Goal: Task Accomplishment & Management: Use online tool/utility

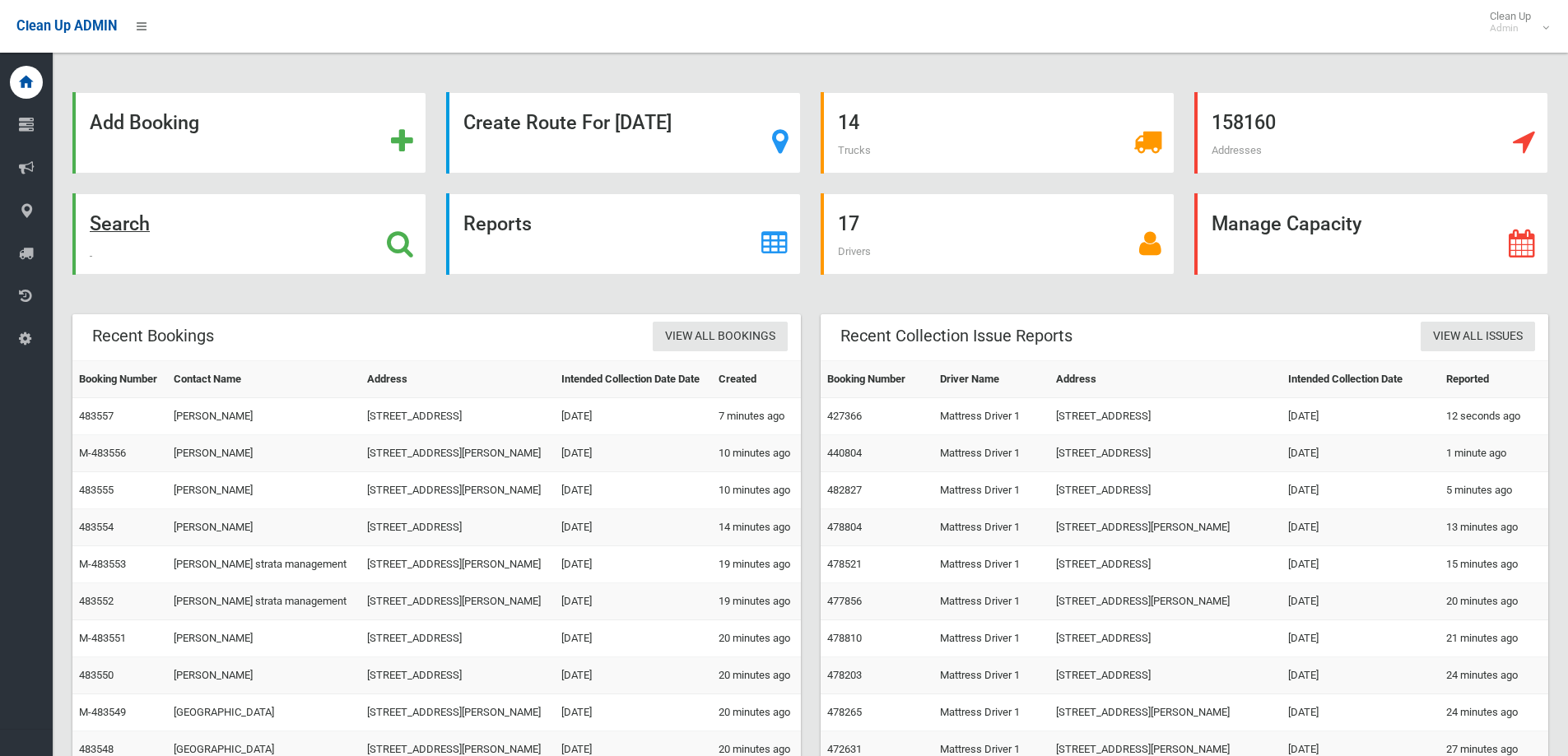
click at [241, 224] on div "Search" at bounding box center [249, 234] width 354 height 81
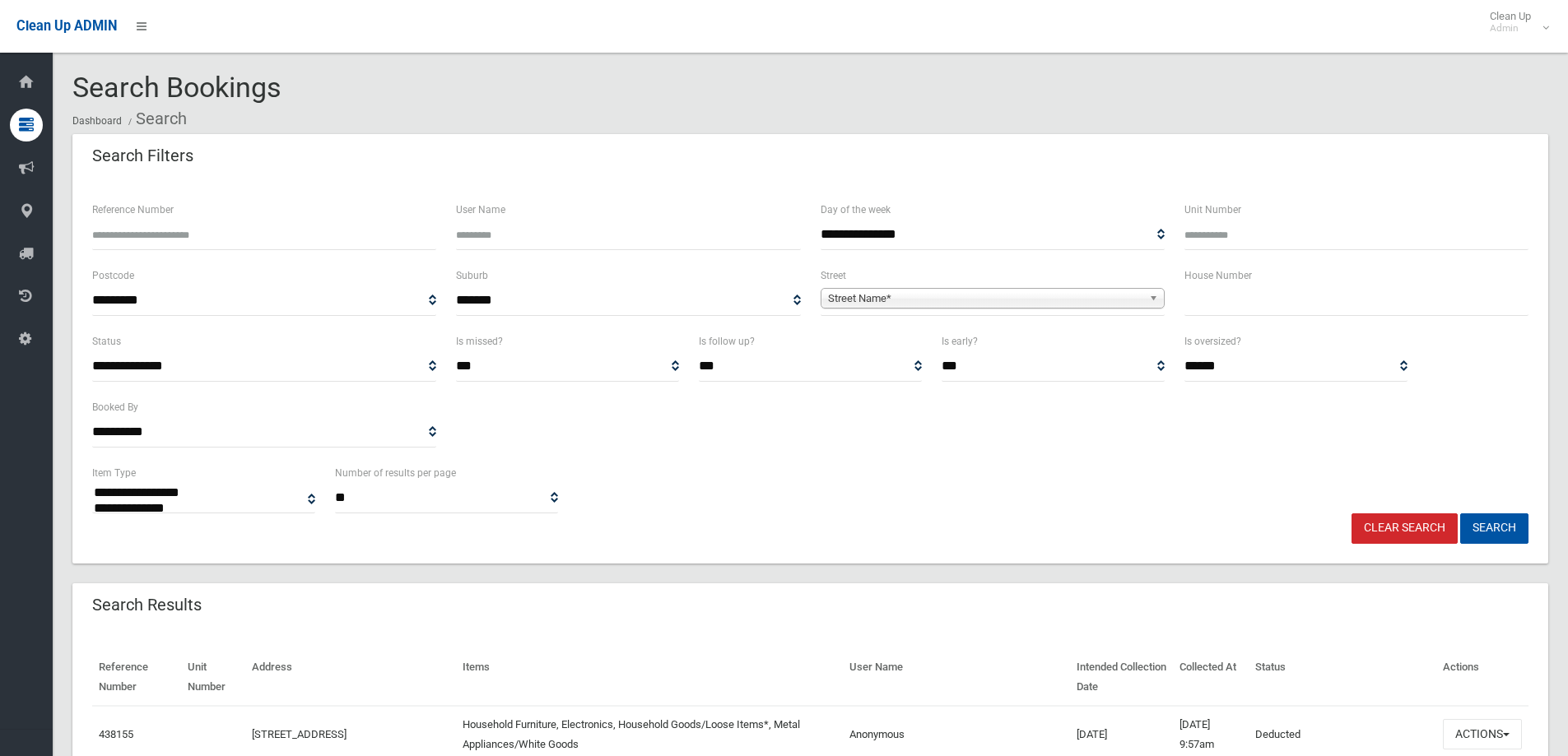
select select
click at [1240, 312] on input "text" at bounding box center [1356, 300] width 344 height 30
type input "*"
click at [954, 285] on span "**********" at bounding box center [992, 300] width 344 height 30
click at [947, 305] on span "Street Name*" at bounding box center [985, 299] width 315 height 20
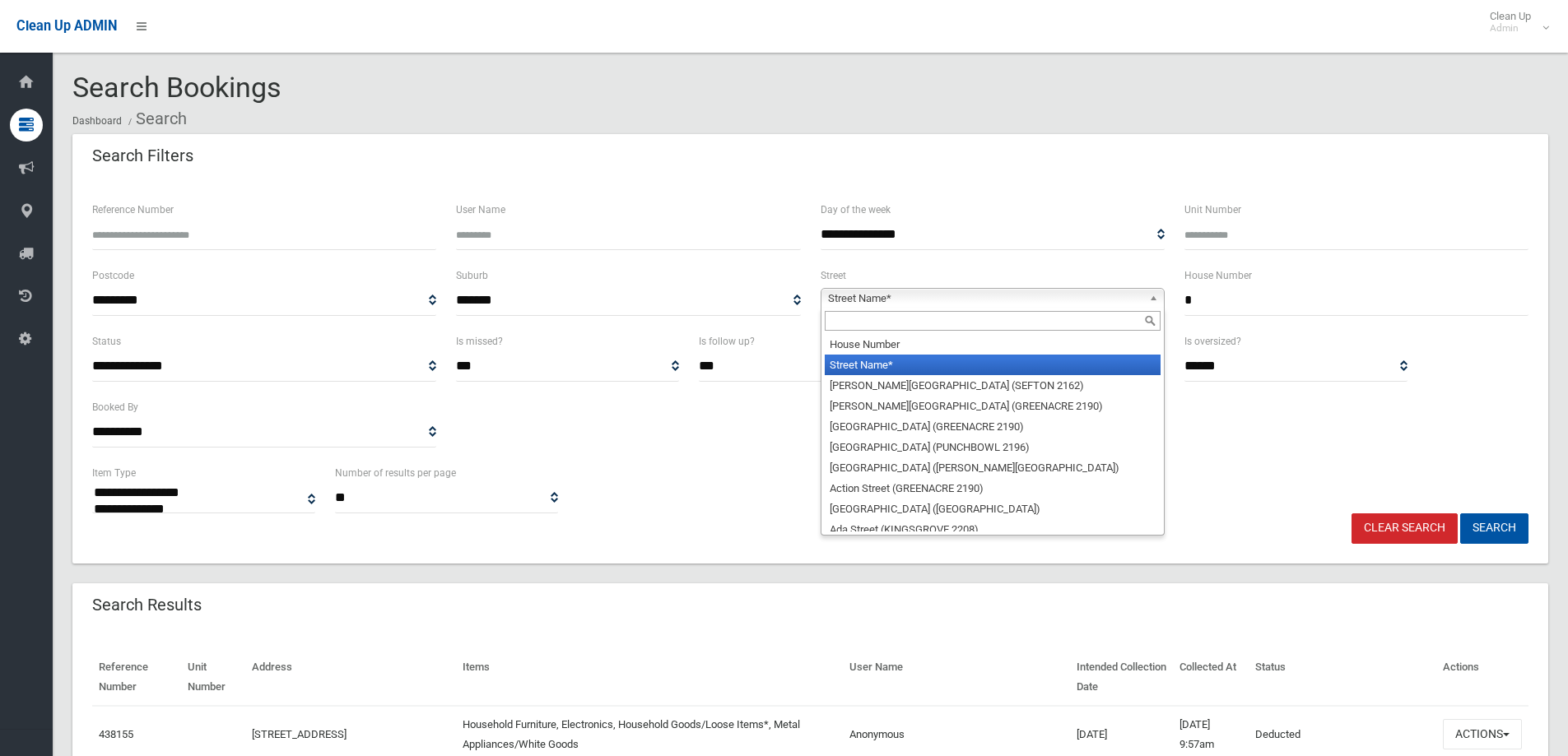
click at [903, 325] on input "text" at bounding box center [992, 321] width 336 height 20
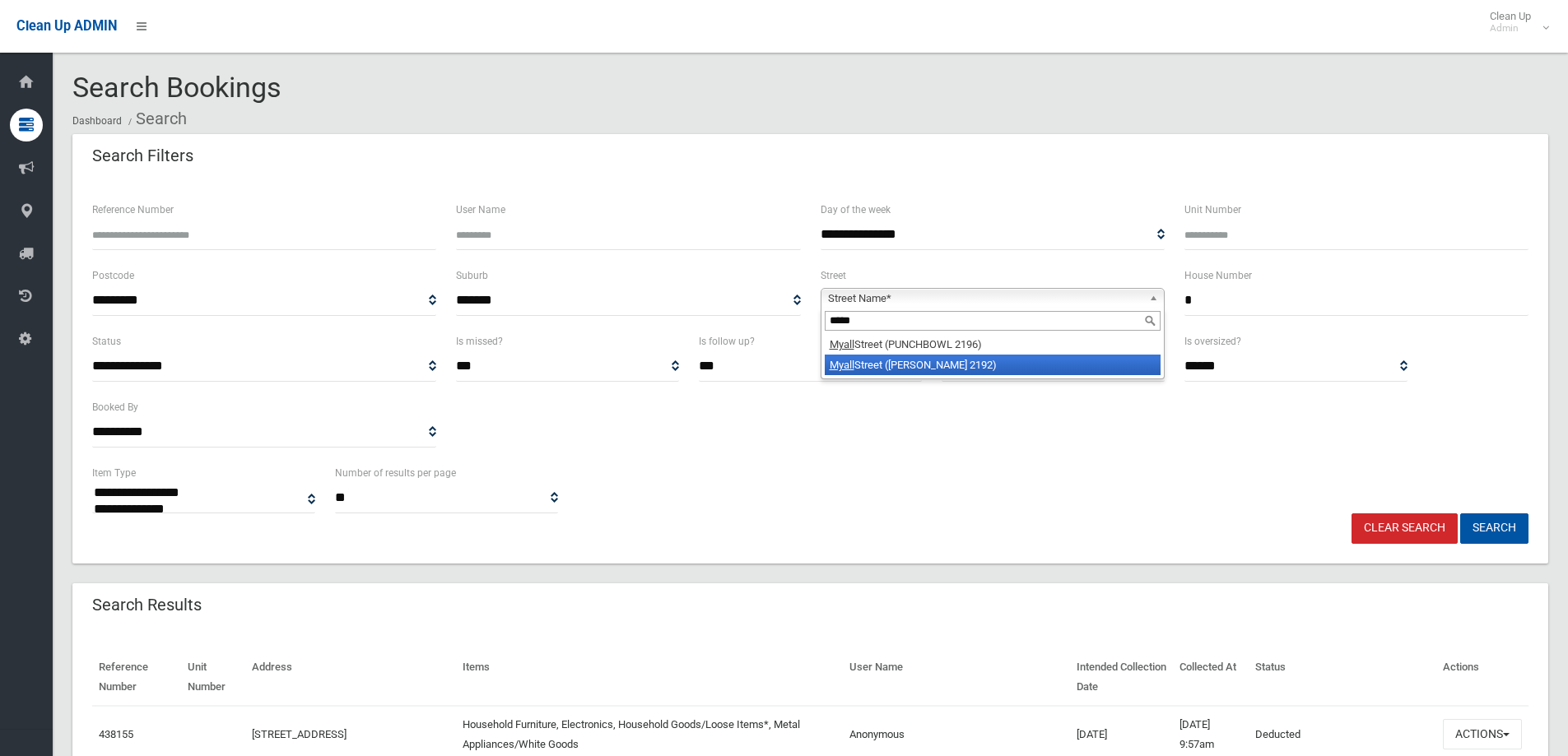
type input "*****"
click at [880, 362] on li "Myall Street (BELMORE 2192)" at bounding box center [992, 365] width 336 height 21
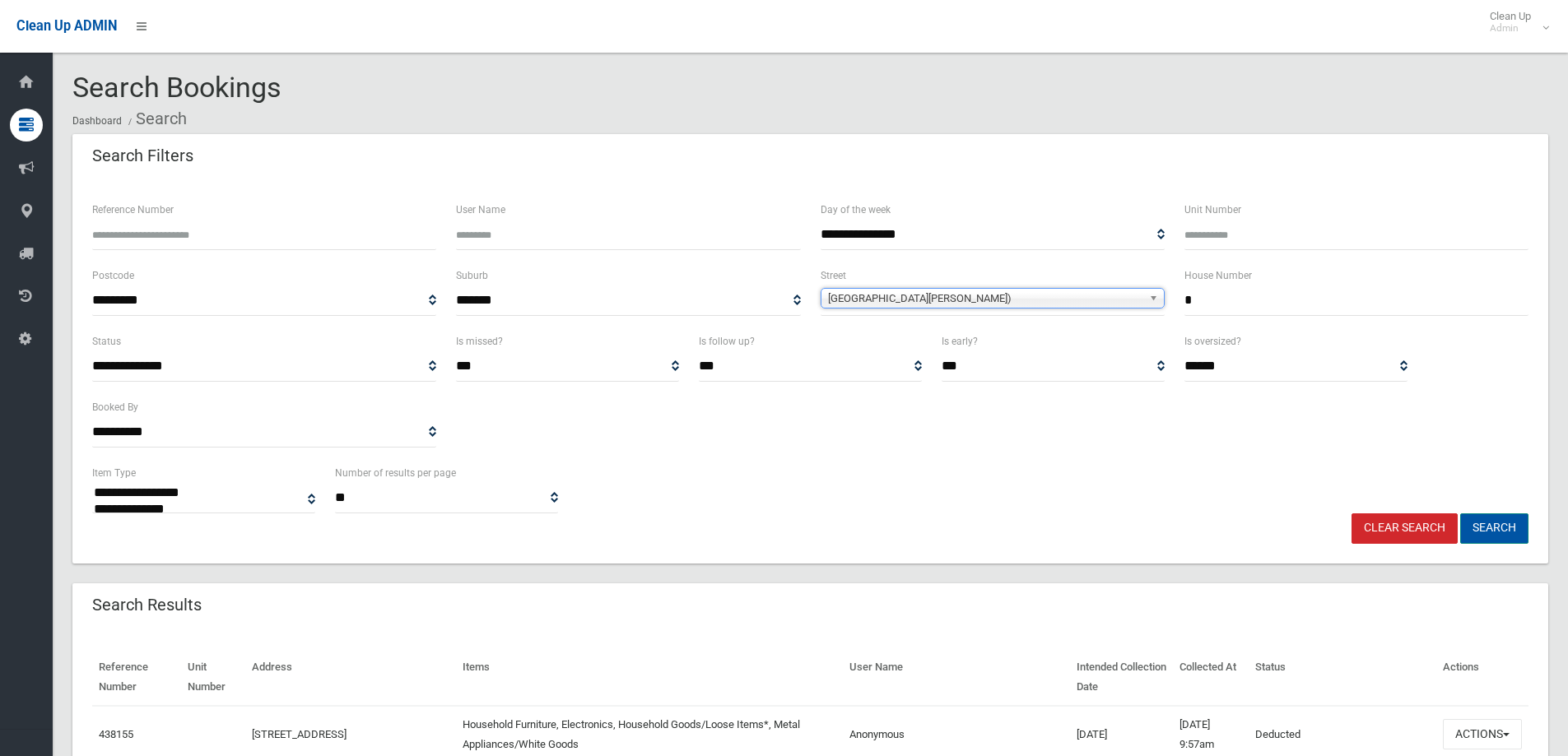
click at [1521, 518] on button "Search" at bounding box center [1494, 529] width 69 height 30
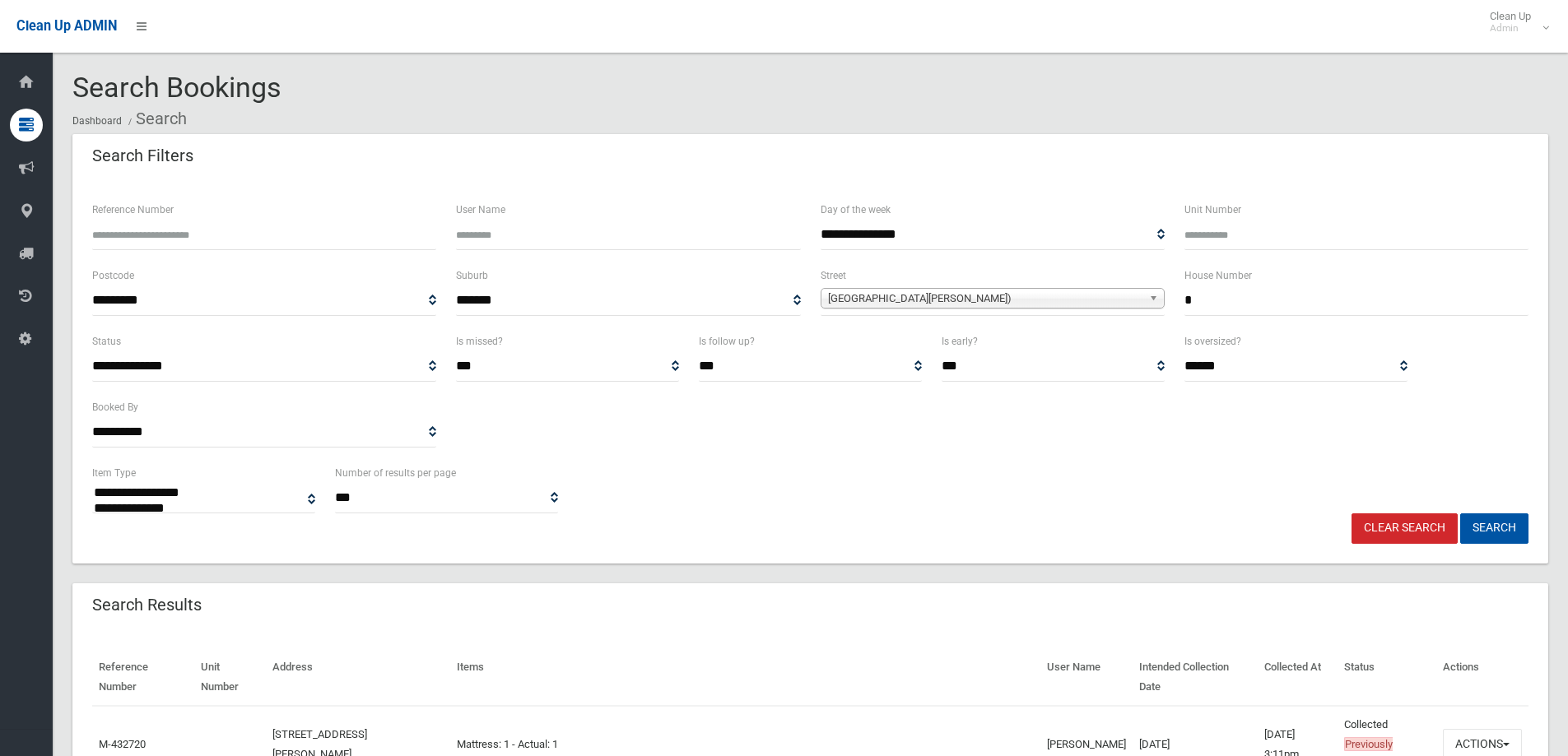
select select
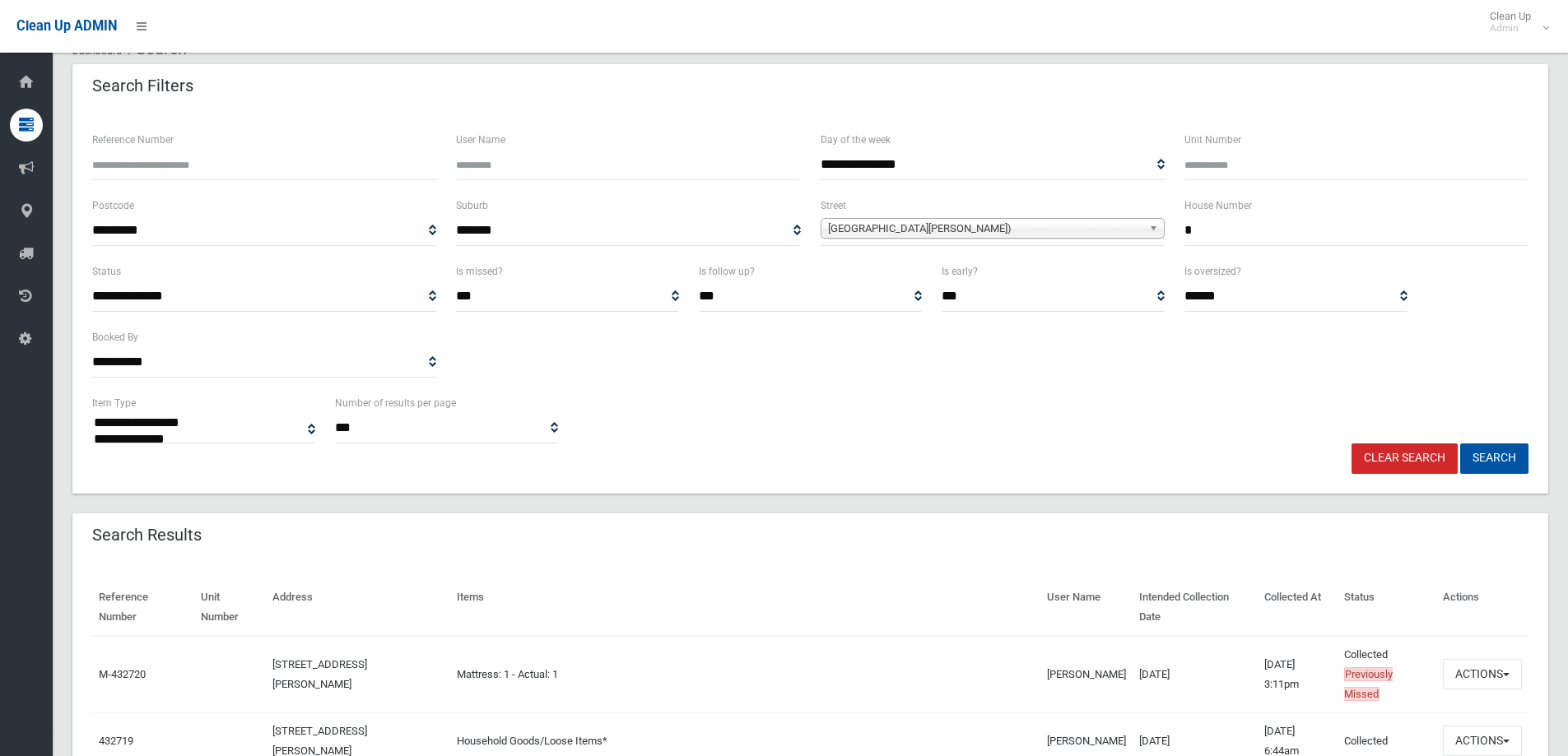
scroll to position [165, 0]
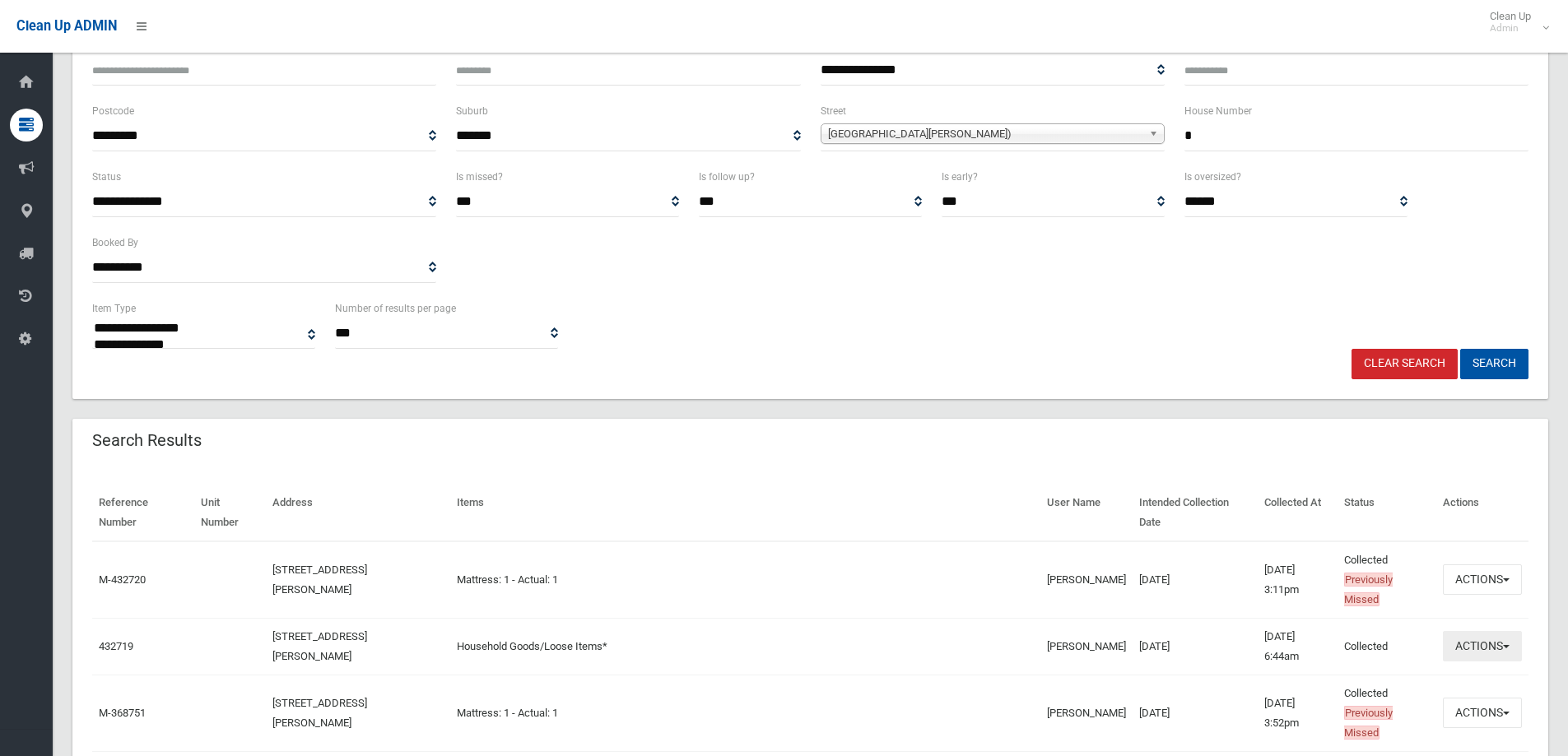
click at [1467, 650] on button "Actions" at bounding box center [1482, 646] width 79 height 30
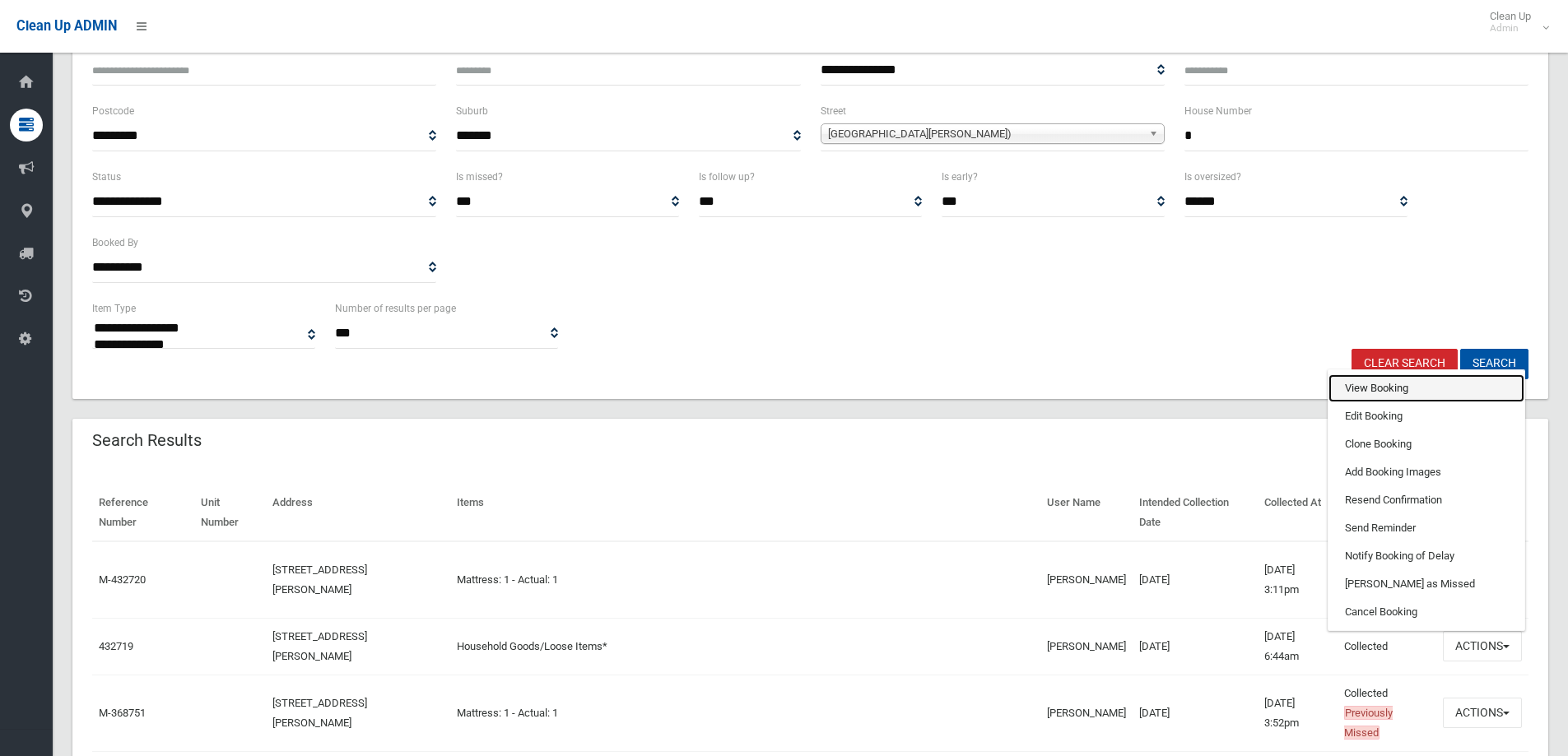
click at [1357, 394] on link "View Booking" at bounding box center [1426, 388] width 196 height 28
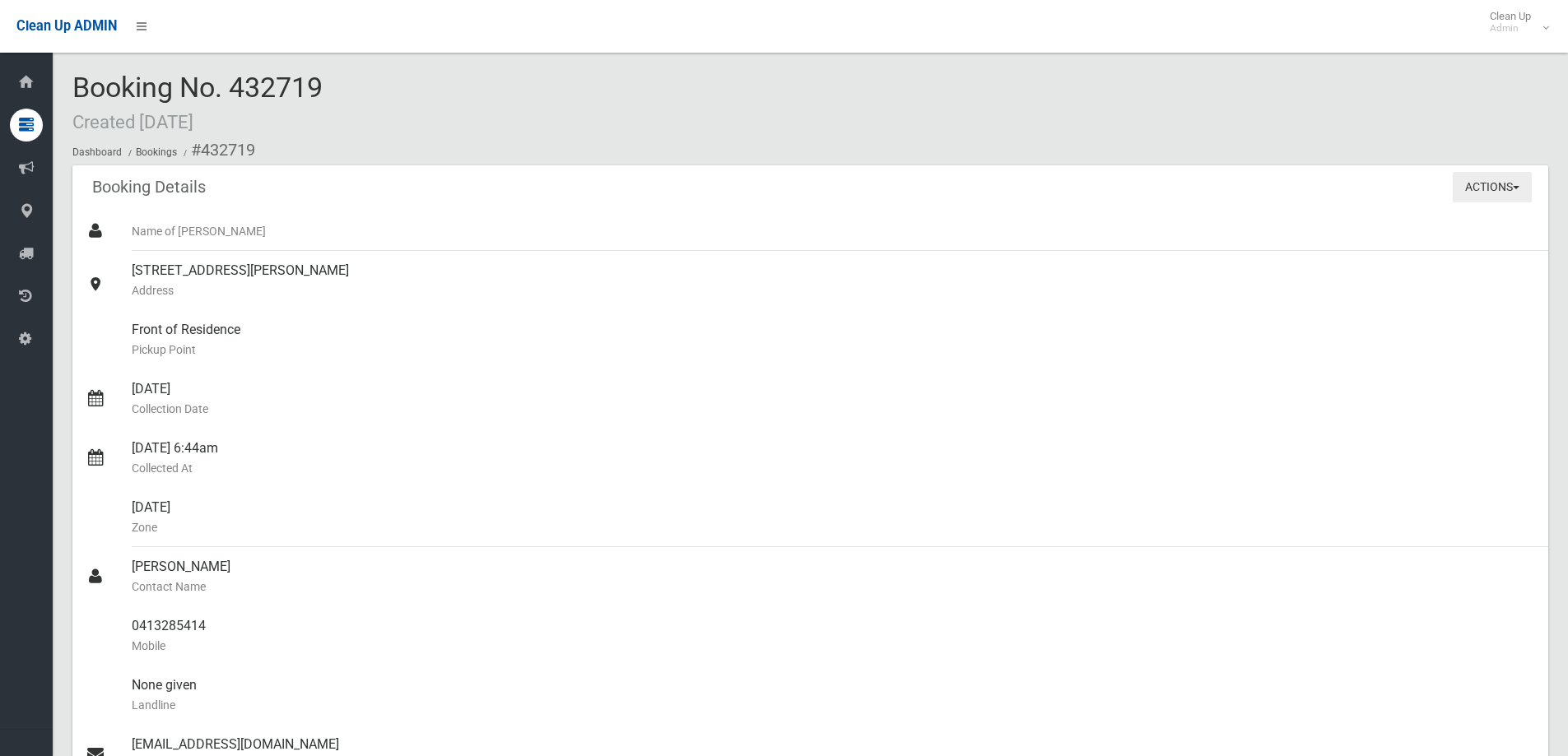
click at [1505, 187] on button "Actions" at bounding box center [1491, 187] width 79 height 30
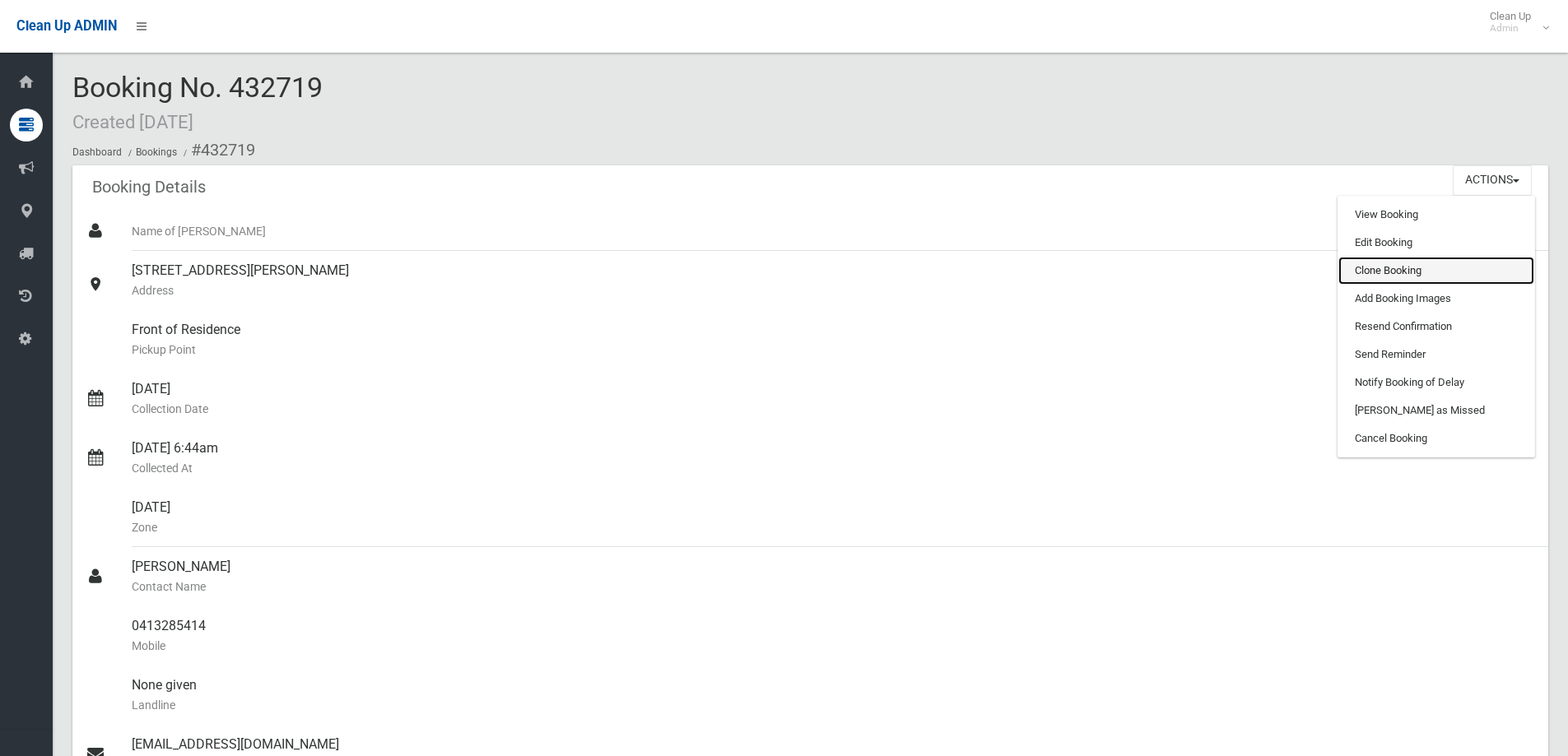
click at [1401, 270] on link "Clone Booking" at bounding box center [1436, 270] width 196 height 28
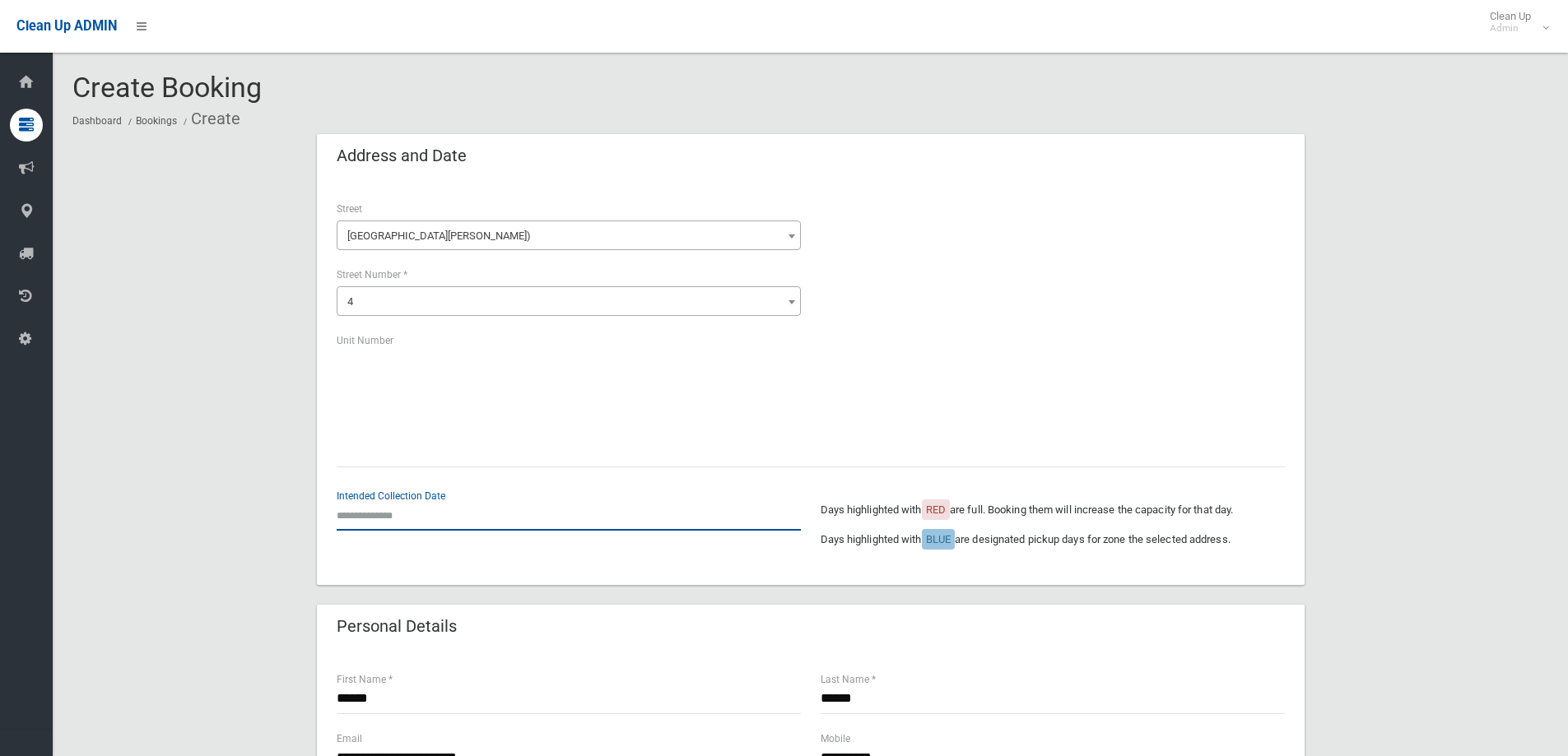
click at [464, 506] on input "text" at bounding box center [569, 515] width 464 height 30
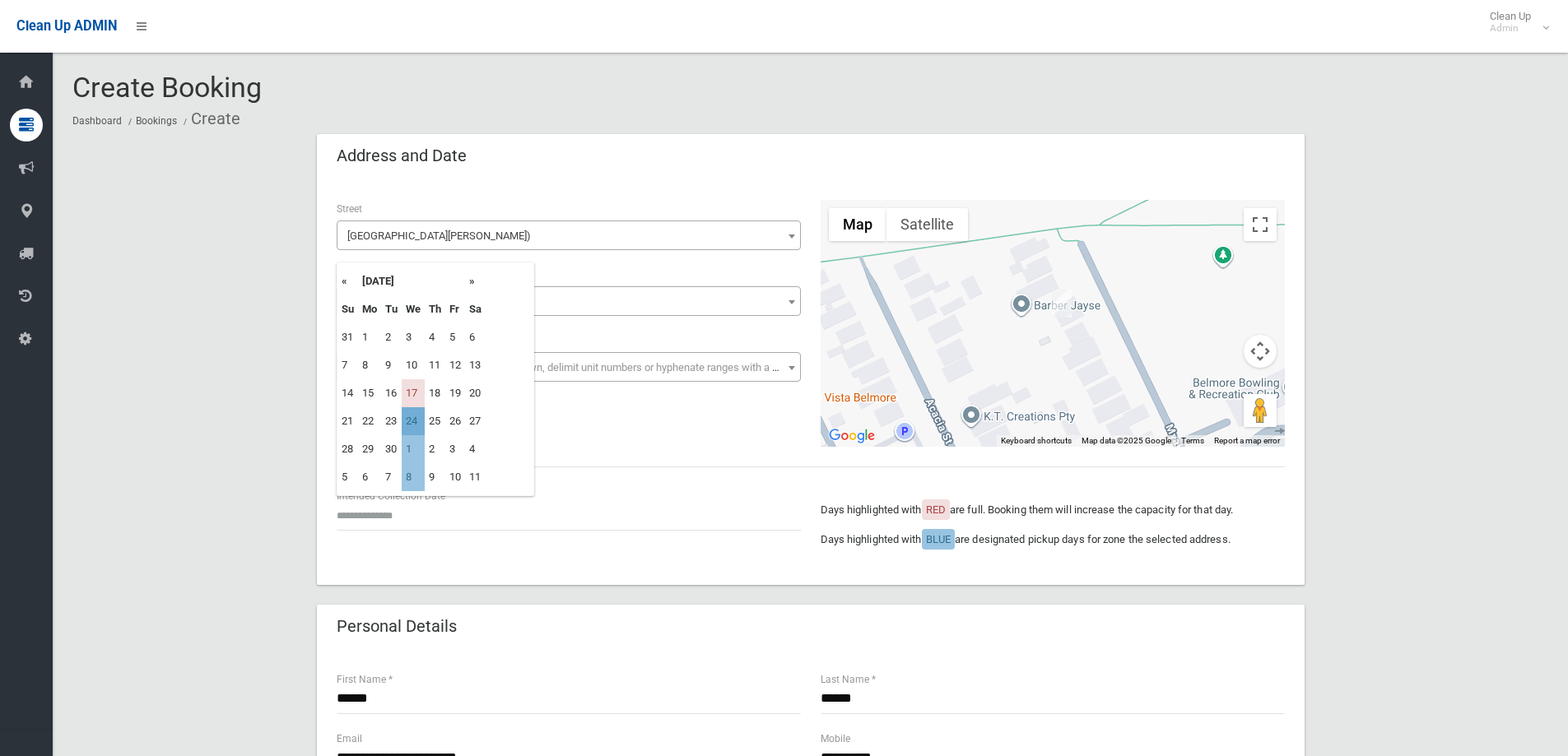
click at [416, 423] on td "24" at bounding box center [414, 421] width 23 height 28
type input "**********"
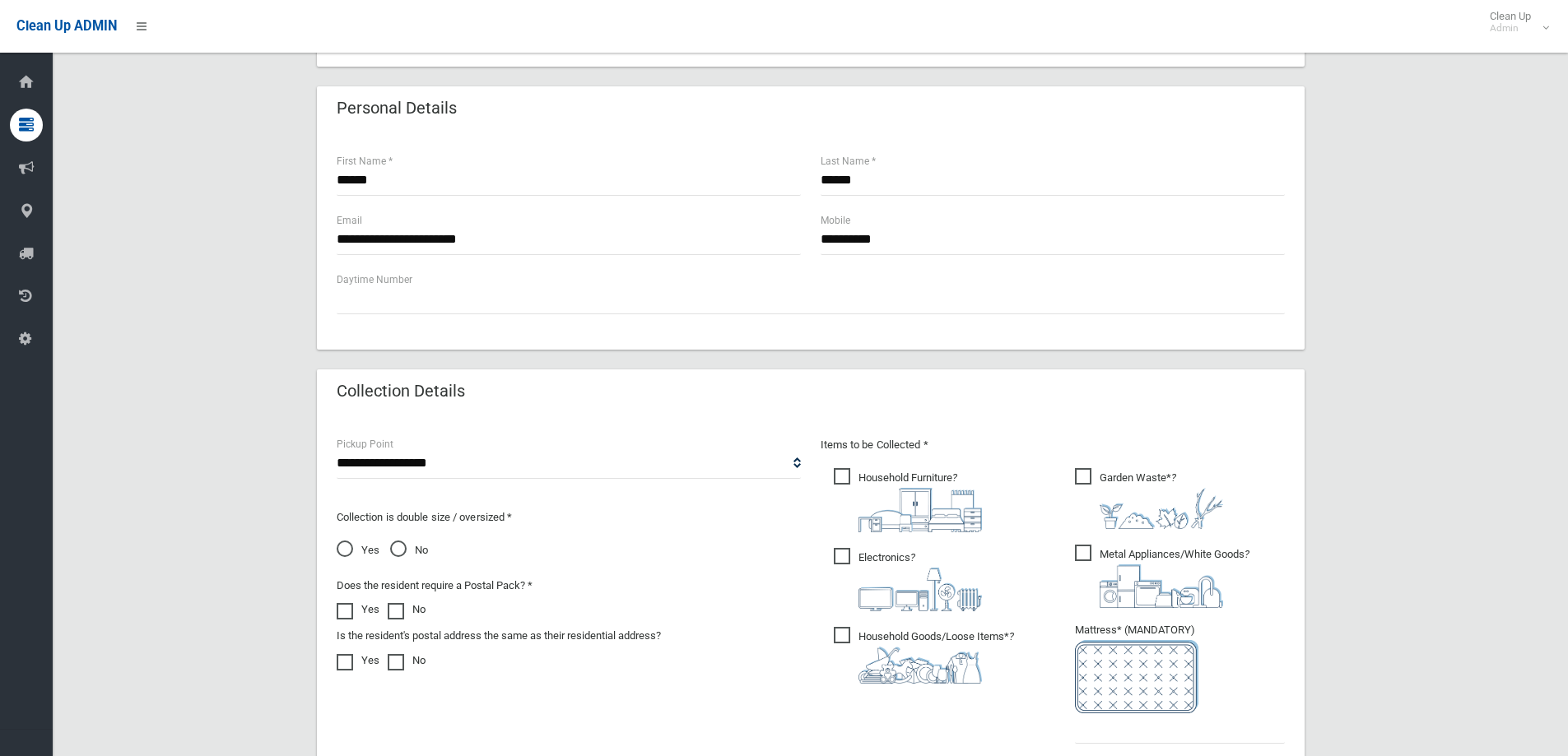
scroll to position [659, 0]
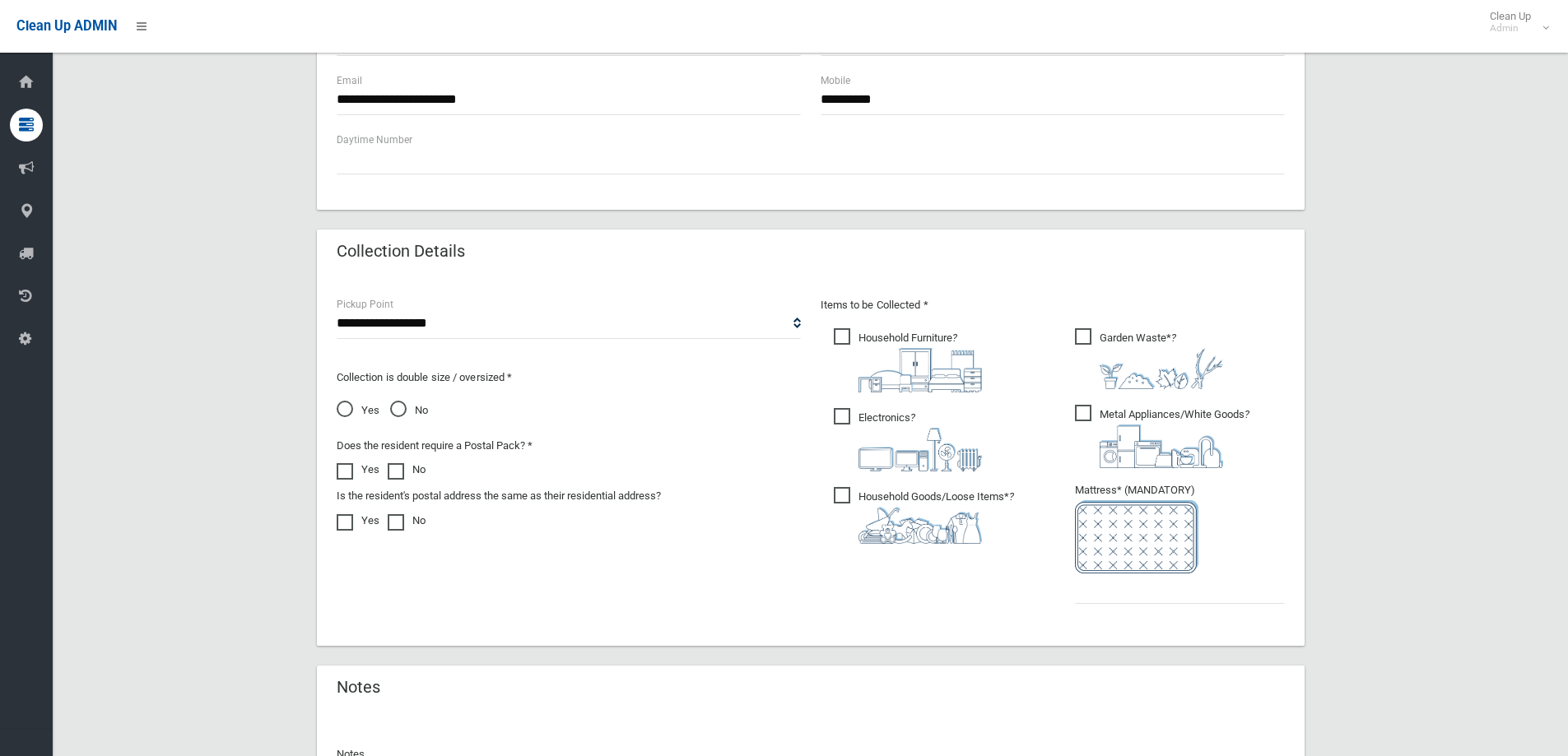
click at [901, 380] on img at bounding box center [920, 370] width 123 height 45
click at [882, 455] on img at bounding box center [920, 449] width 123 height 44
click at [1069, 414] on ul "Garden Waste* ?" at bounding box center [1173, 471] width 223 height 292
click at [1090, 426] on span "Metal Appliances/White Goods ?" at bounding box center [1162, 436] width 175 height 63
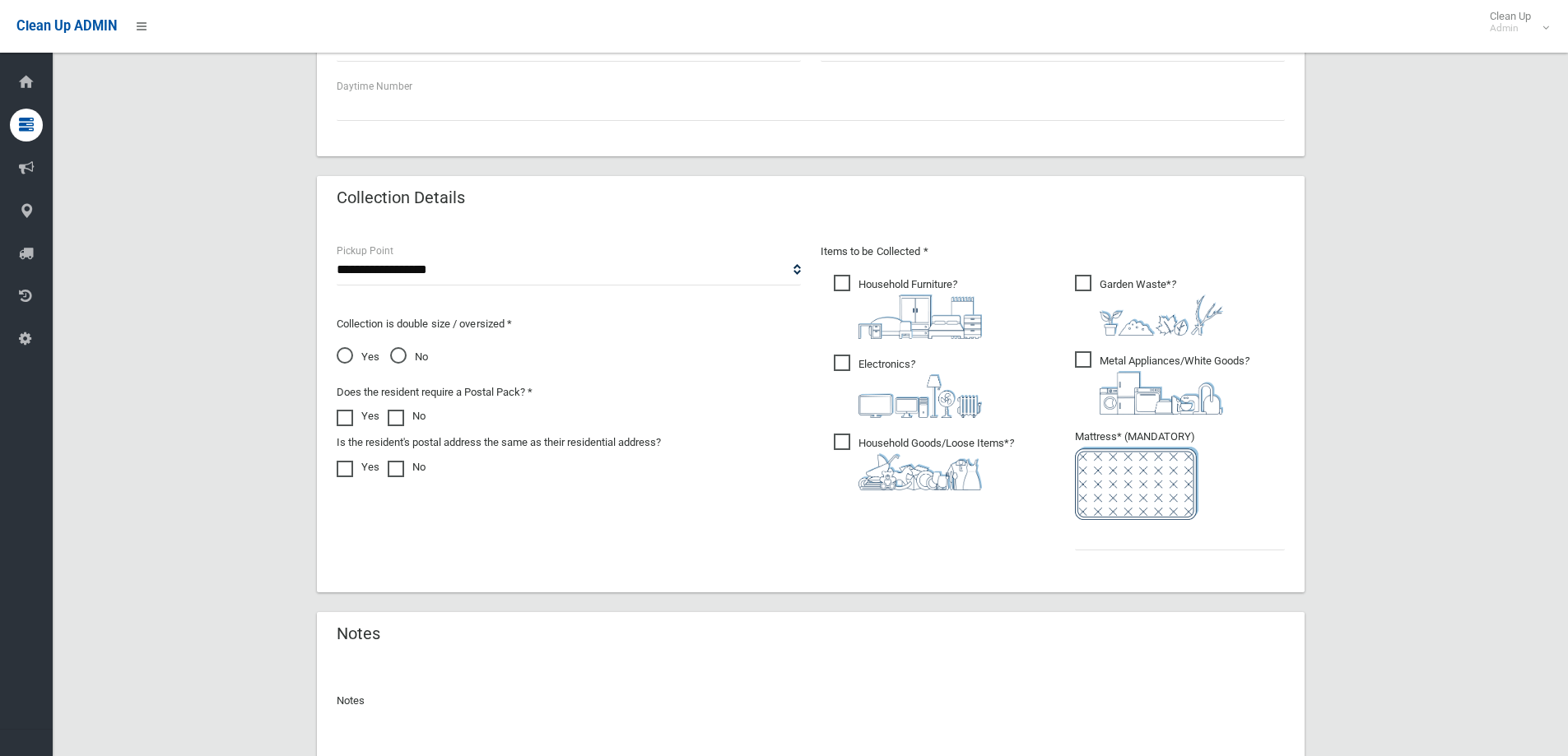
scroll to position [741, 0]
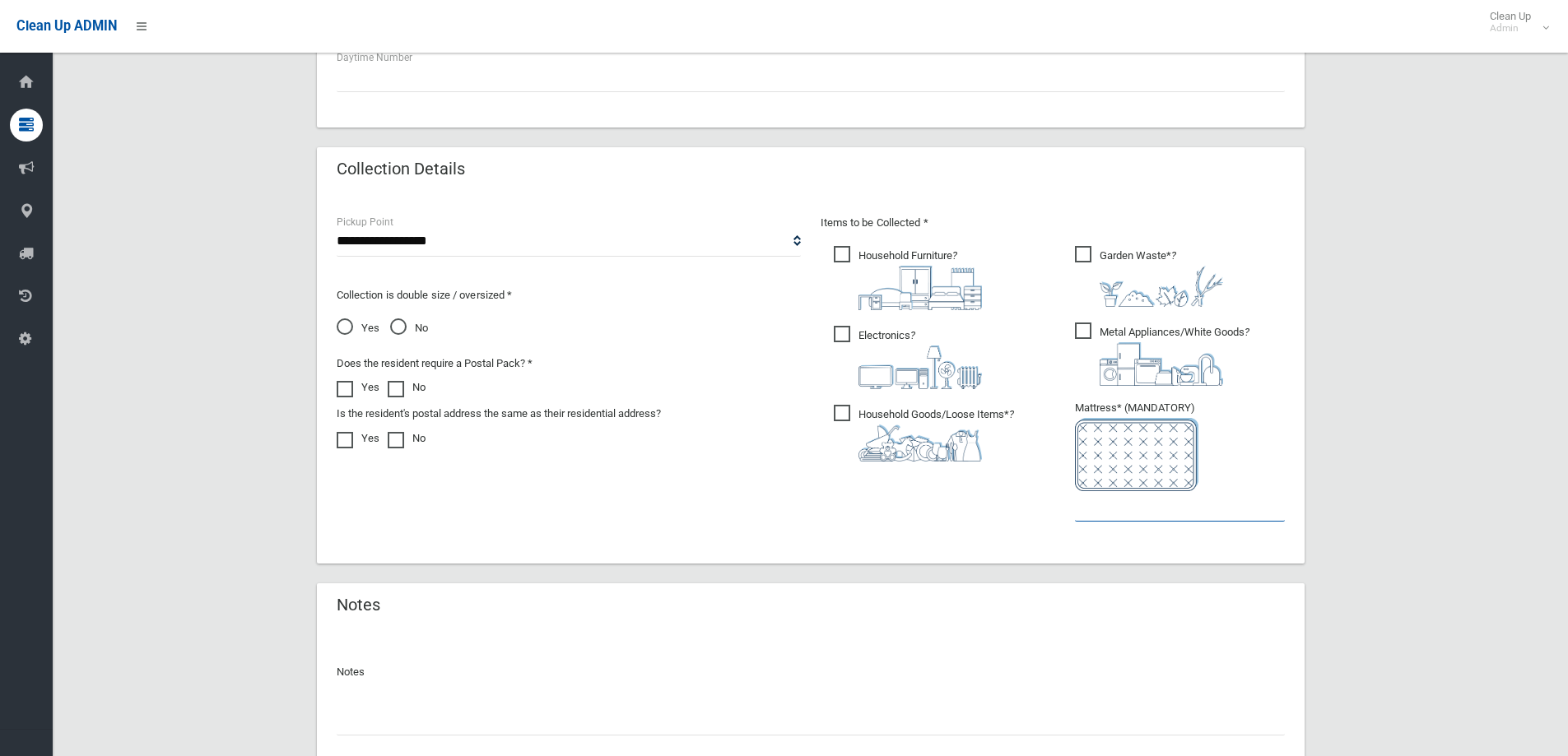
click at [1094, 521] on input "text" at bounding box center [1179, 506] width 209 height 30
type input "*"
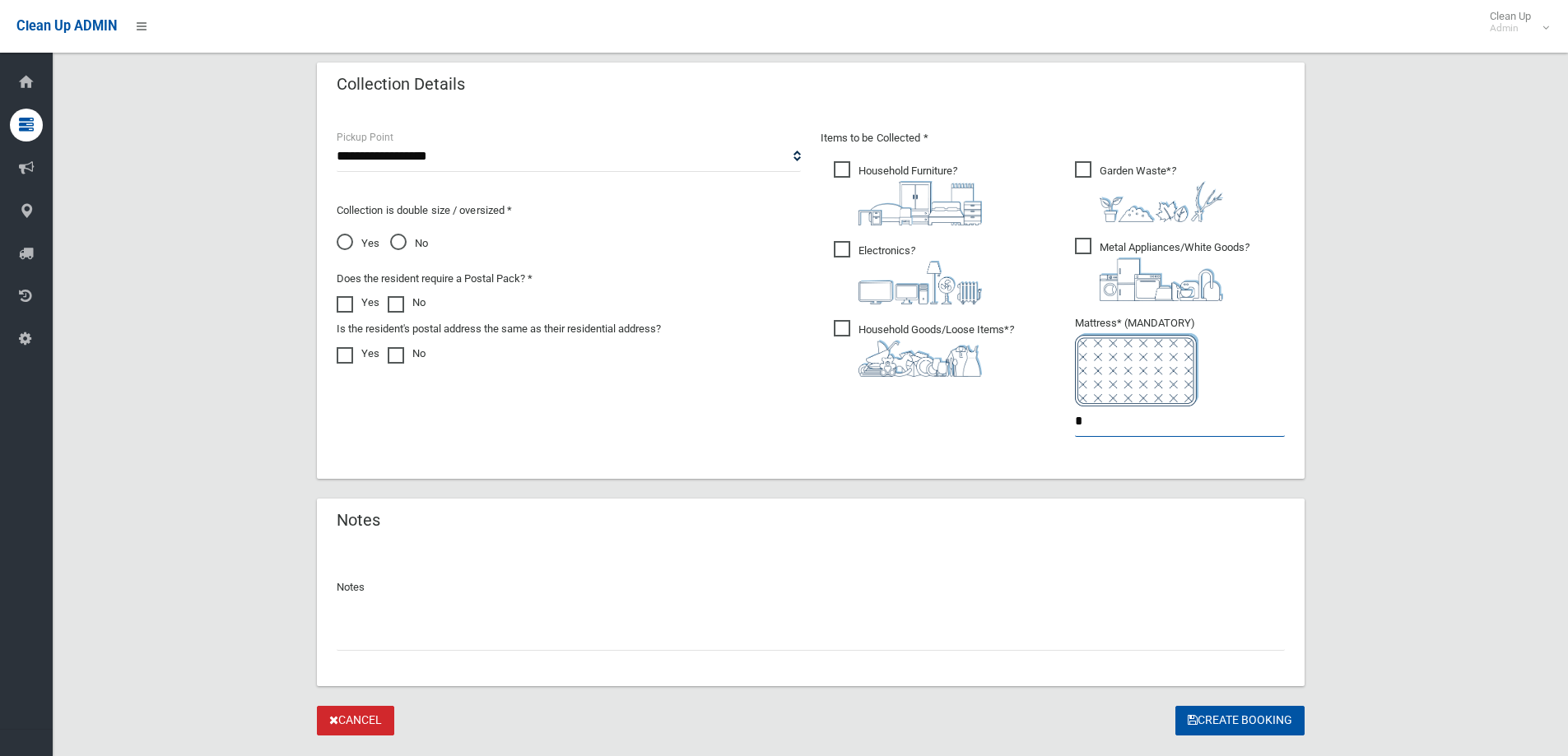
scroll to position [864, 0]
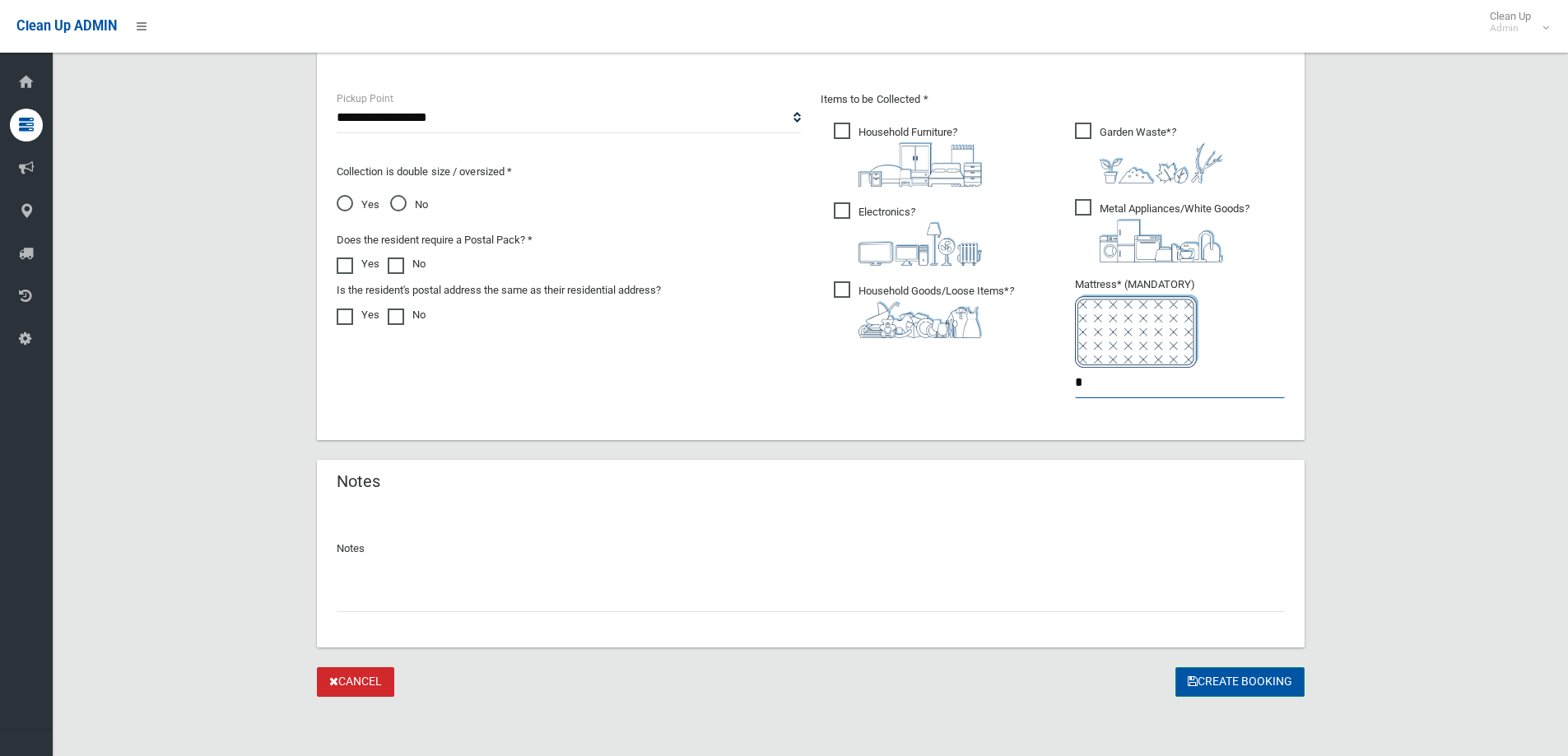
type input "*"
click at [1212, 678] on button "Create Booking" at bounding box center [1239, 683] width 129 height 30
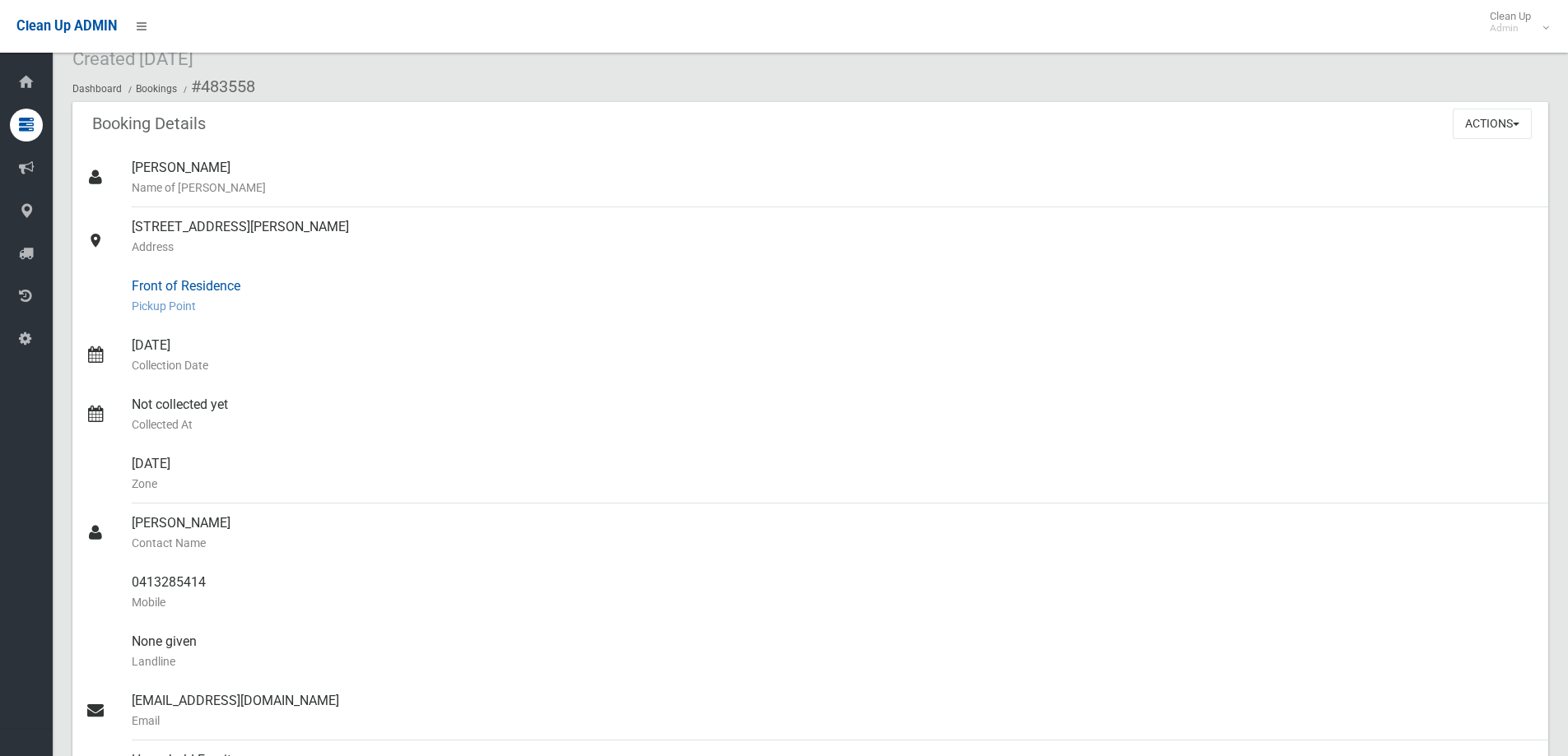
scroll to position [165, 0]
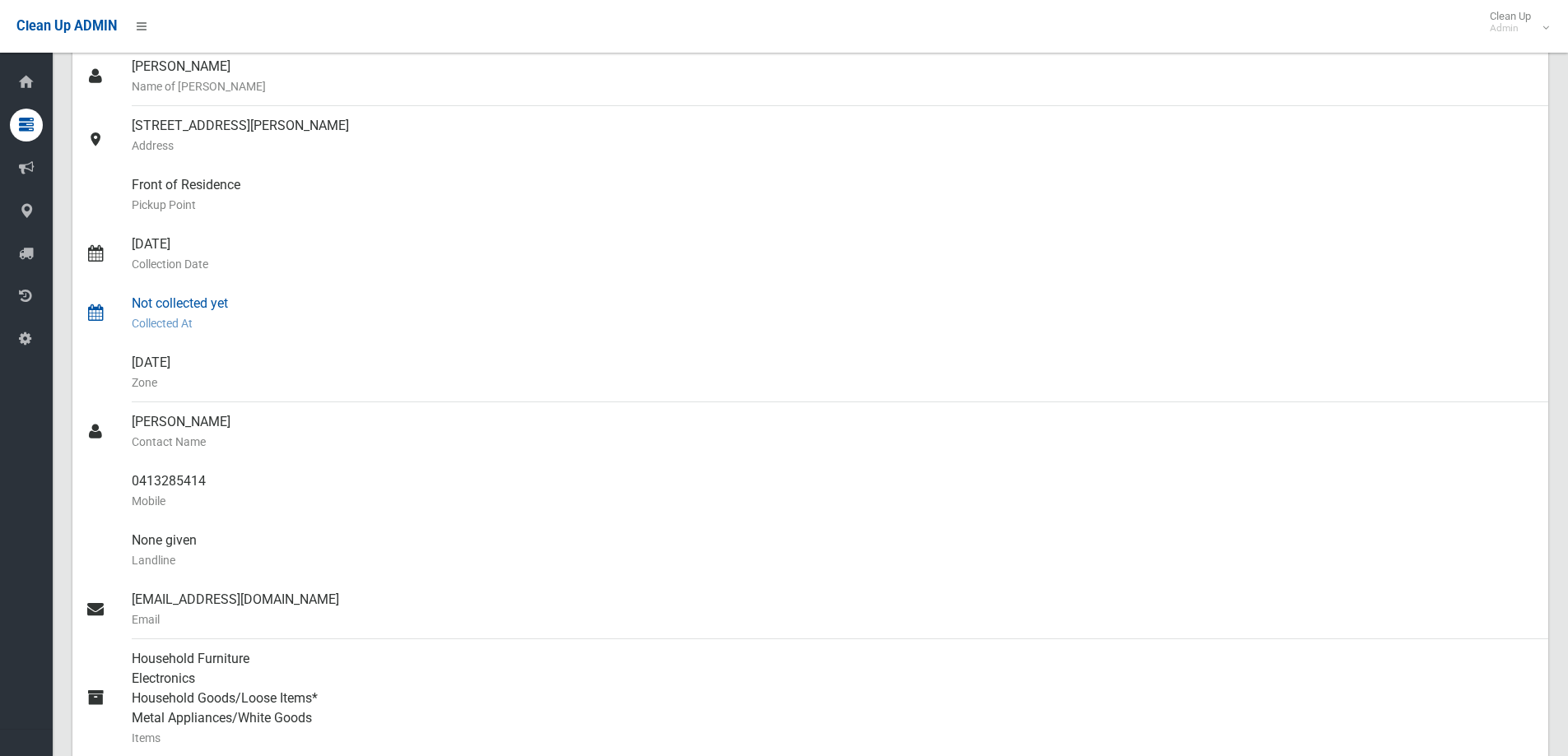
drag, startPoint x: 522, startPoint y: 370, endPoint x: 579, endPoint y: 285, distance: 102.3
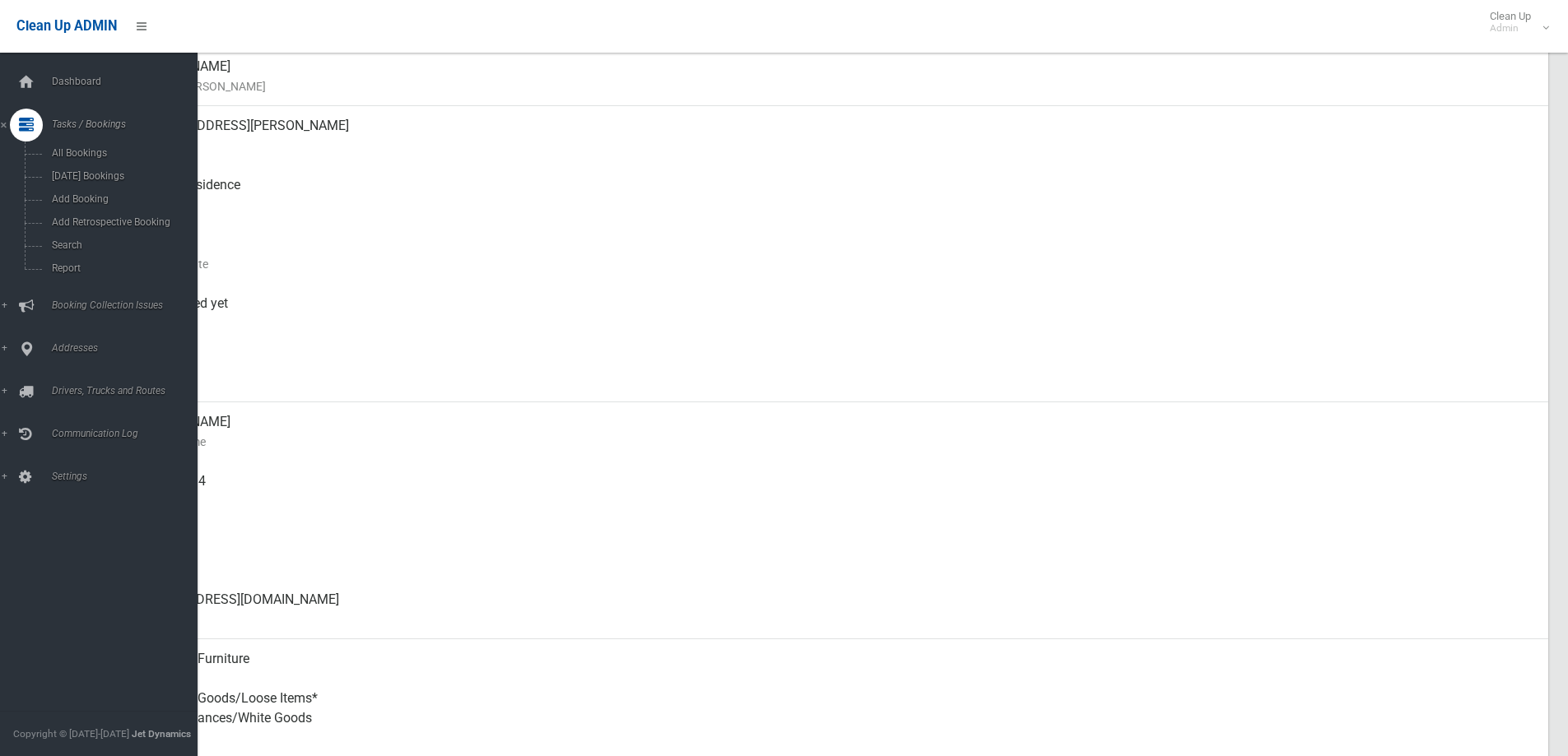
drag, startPoint x: 579, startPoint y: 285, endPoint x: -68, endPoint y: 314, distance: 647.6
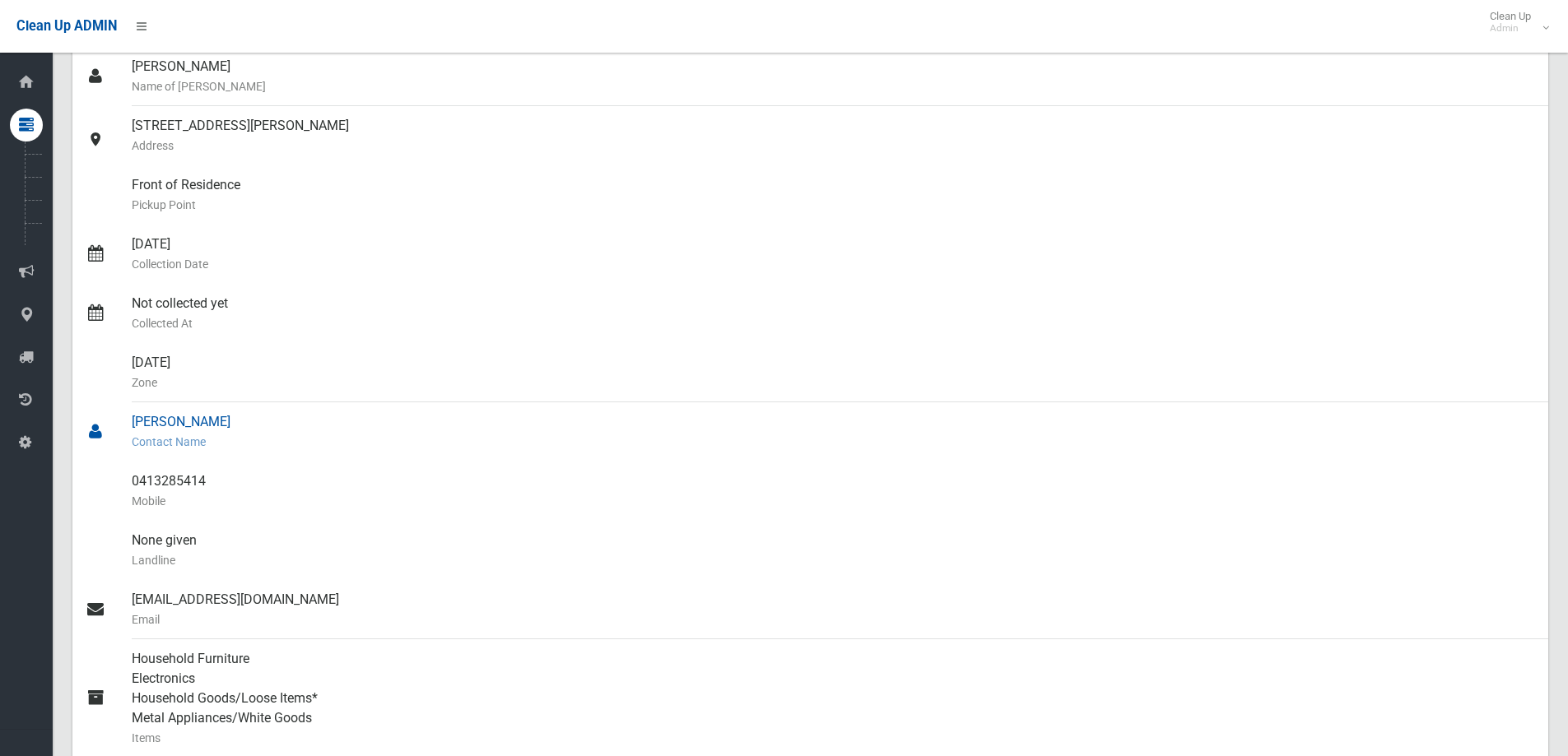
drag, startPoint x: -68, startPoint y: 314, endPoint x: 525, endPoint y: 419, distance: 602.2
click at [525, 419] on div "[PERSON_NAME] Contact Name" at bounding box center [833, 431] width 1403 height 59
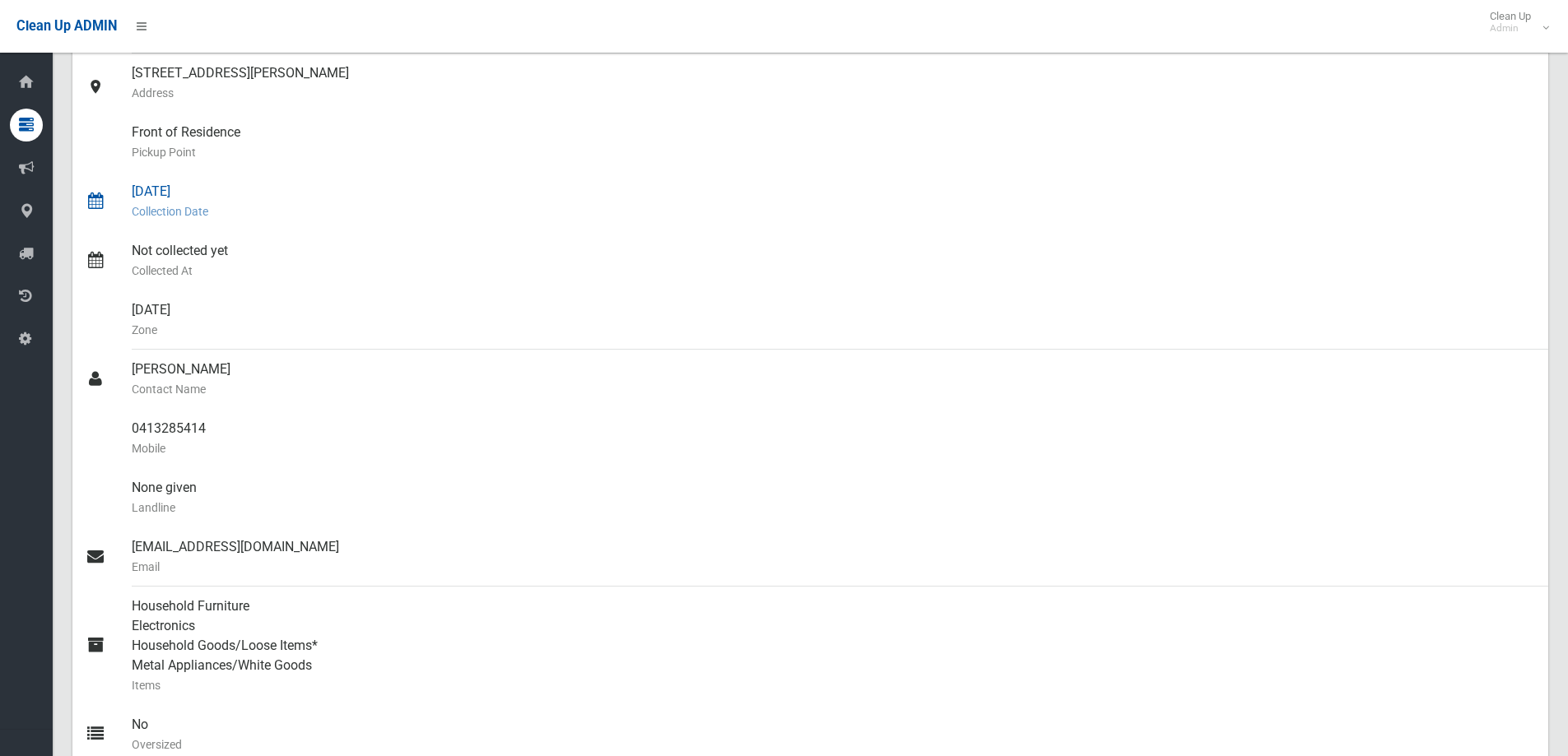
scroll to position [247, 0]
